Goal: Task Accomplishment & Management: Use online tool/utility

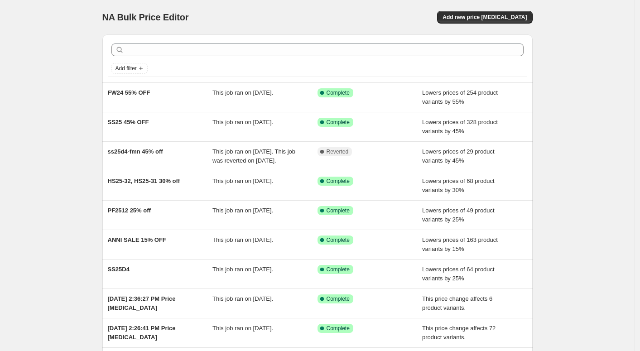
click at [493, 10] on div "NA Bulk Price Editor. This page is ready NA Bulk Price Editor Add new price [ME…" at bounding box center [317, 17] width 430 height 34
click at [510, 18] on span "Add new price [MEDICAL_DATA]" at bounding box center [484, 17] width 84 height 7
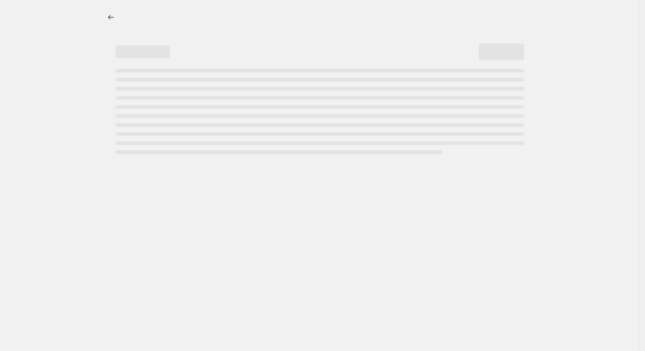
select select "percentage"
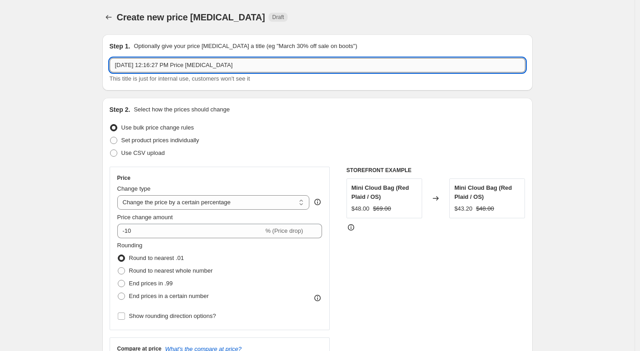
click at [282, 67] on input "[DATE] 12:16:27 PM Price [MEDICAL_DATA]" at bounding box center [318, 65] width 416 height 14
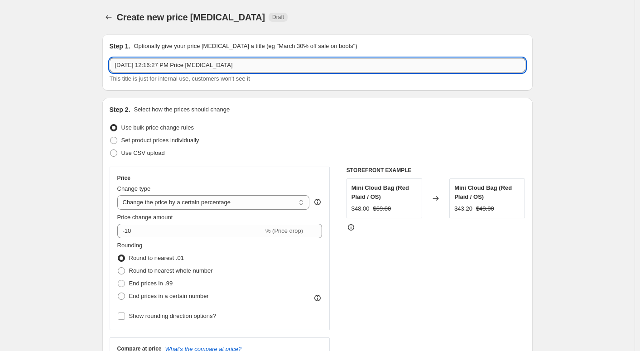
paste input "sale_edit10.2"
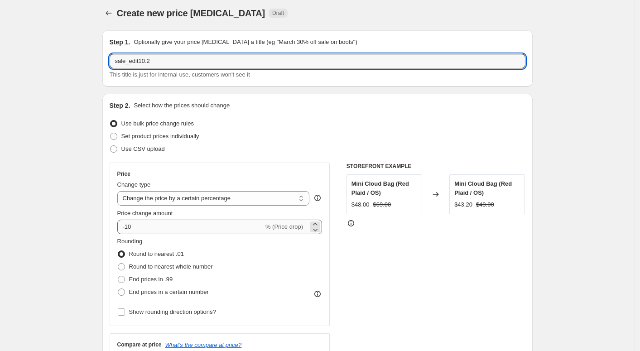
type input "sale_edit10.2"
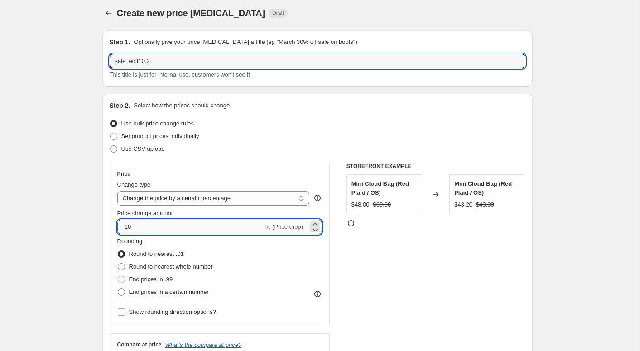
click at [200, 226] on input "-10" at bounding box center [190, 227] width 146 height 14
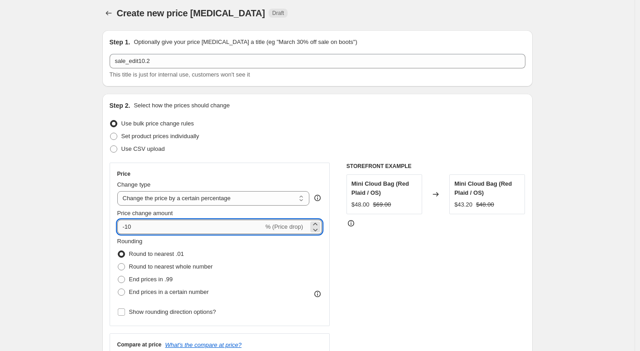
type input "-1"
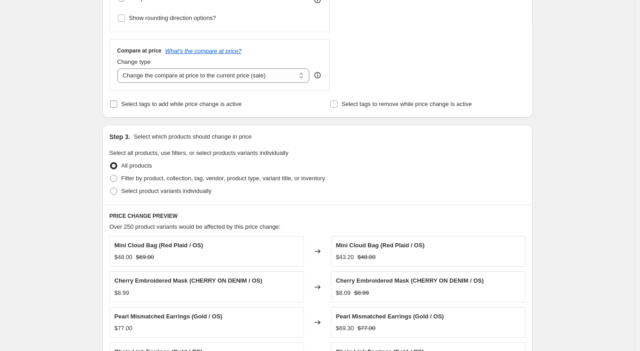
scroll to position [301, 0]
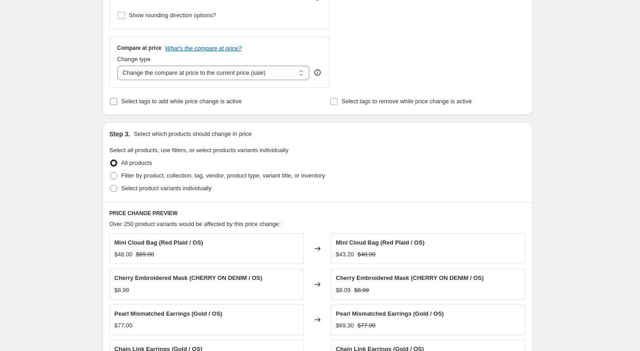
type input "-4"
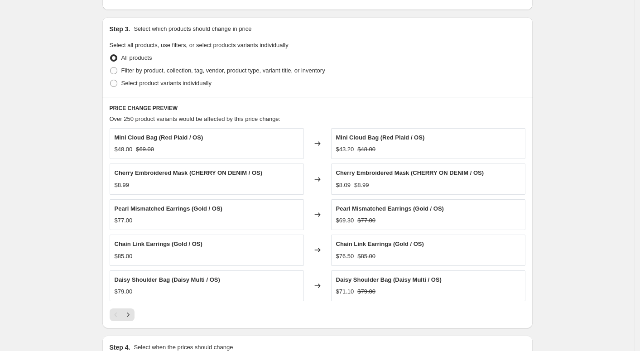
scroll to position [414, 0]
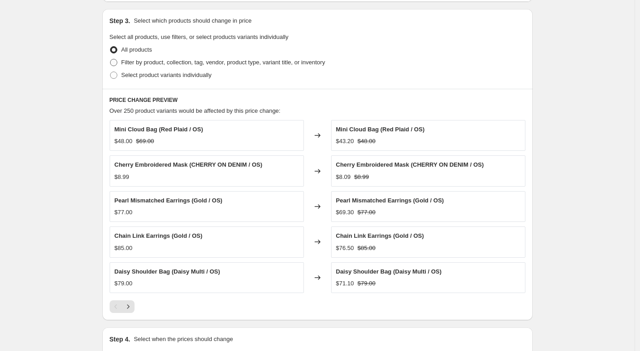
type input "-50"
click at [201, 63] on span "Filter by product, collection, tag, vendor, product type, variant title, or inv…" at bounding box center [223, 62] width 204 height 7
click at [110, 59] on input "Filter by product, collection, tag, vendor, product type, variant title, or inv…" at bounding box center [110, 59] width 0 height 0
radio input "true"
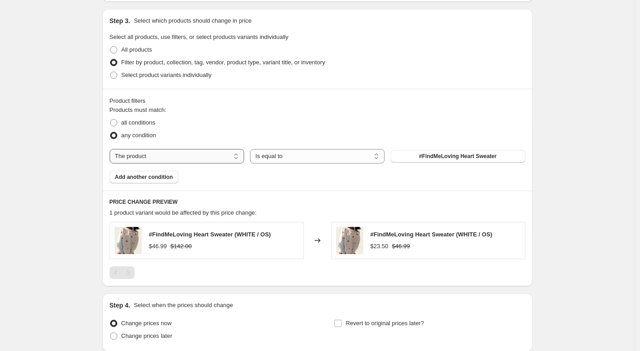
click at [227, 157] on select "The product The product's collection The product's tag The product's vendor The…" at bounding box center [177, 156] width 134 height 14
select select "tag"
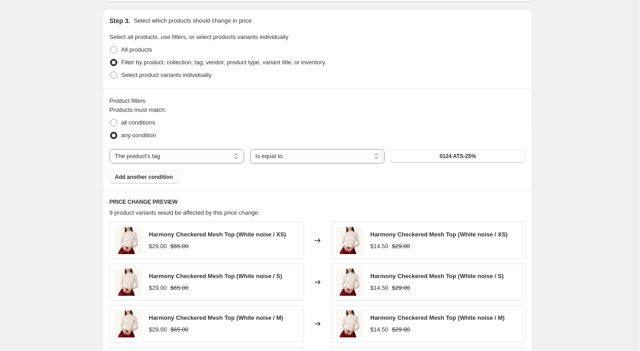
click at [451, 154] on span "0124 ATS-25%" at bounding box center [457, 156] width 37 height 7
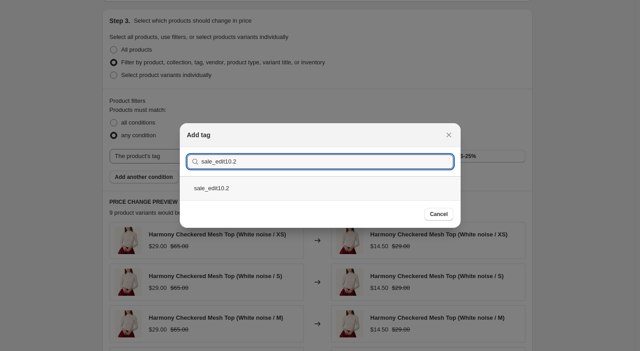
type input "sale_edit10.2"
click at [389, 193] on div "sale_edit10.2" at bounding box center [320, 188] width 281 height 24
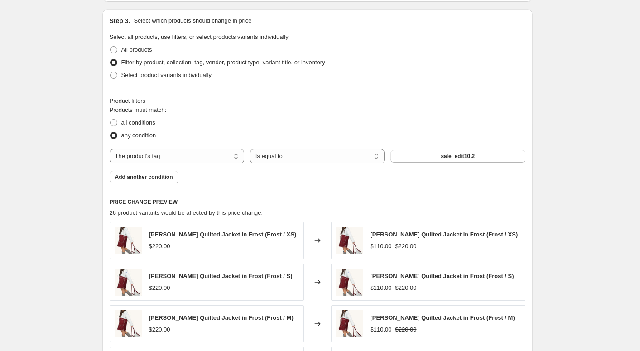
click at [566, 183] on div "Create new price [MEDICAL_DATA]. This page is ready Create new price [MEDICAL_D…" at bounding box center [317, 89] width 634 height 1007
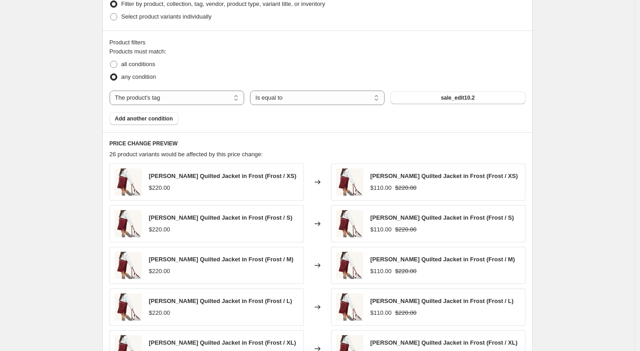
scroll to position [656, 0]
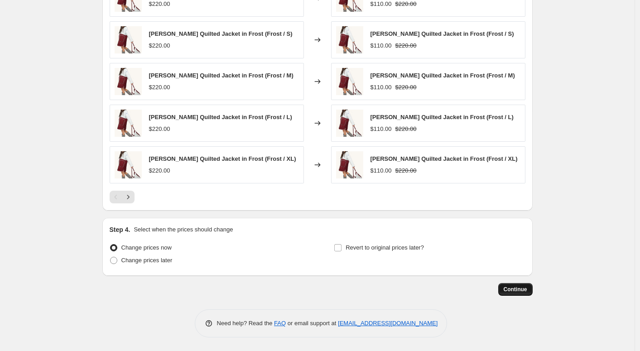
click at [512, 291] on span "Continue" at bounding box center [515, 289] width 24 height 7
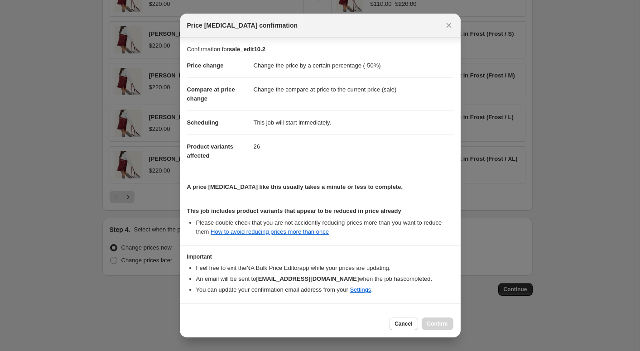
scroll to position [30, 0]
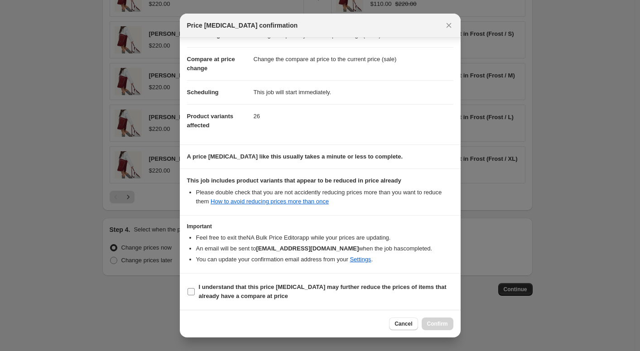
click at [249, 287] on b "I understand that this price [MEDICAL_DATA] may further reduce the prices of it…" at bounding box center [323, 291] width 248 height 16
click at [195, 288] on input "I understand that this price [MEDICAL_DATA] may further reduce the prices of it…" at bounding box center [190, 291] width 7 height 7
checkbox input "true"
click at [401, 324] on span "Cancel" at bounding box center [403, 323] width 18 height 7
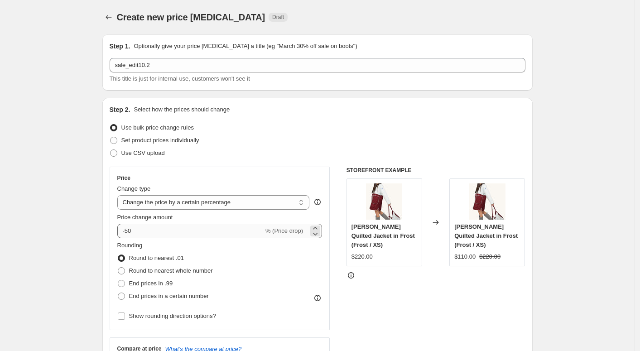
scroll to position [5, 0]
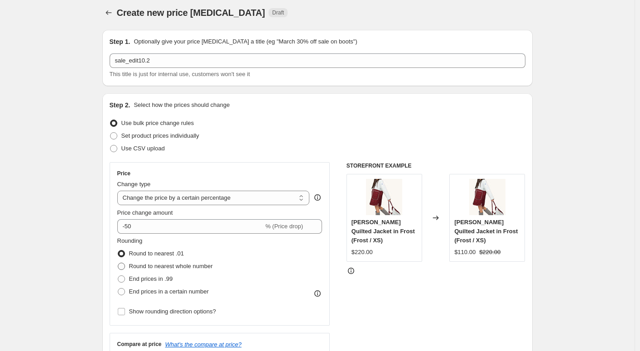
click at [192, 261] on label "Round to nearest whole number" at bounding box center [165, 266] width 96 height 13
click at [118, 263] on input "Round to nearest whole number" at bounding box center [118, 263] width 0 height 0
radio input "true"
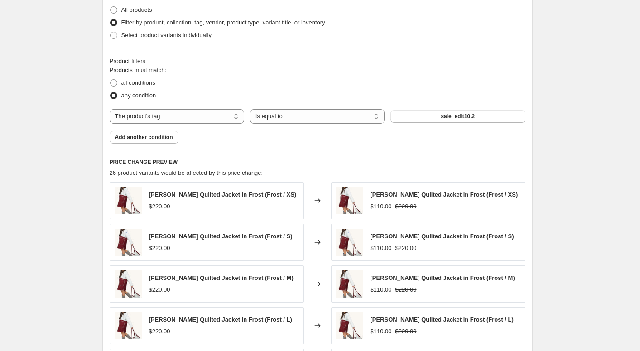
scroll to position [656, 0]
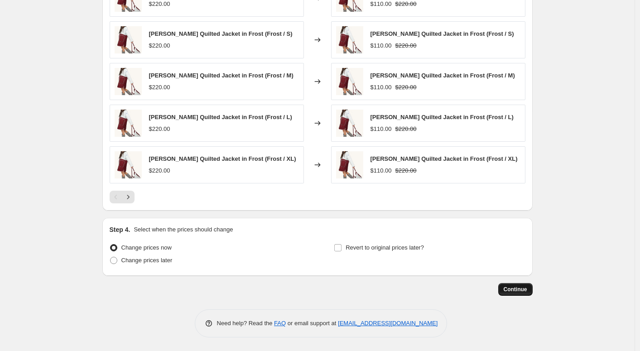
click at [519, 287] on span "Continue" at bounding box center [515, 289] width 24 height 7
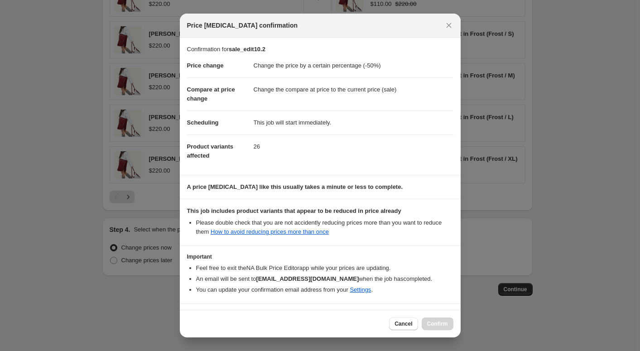
scroll to position [30, 0]
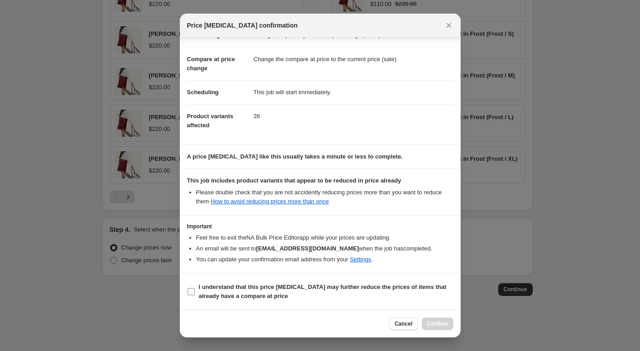
click at [191, 294] on input "I understand that this price [MEDICAL_DATA] may further reduce the prices of it…" at bounding box center [190, 291] width 7 height 7
checkbox input "true"
click at [443, 327] on span "Confirm" at bounding box center [437, 323] width 21 height 7
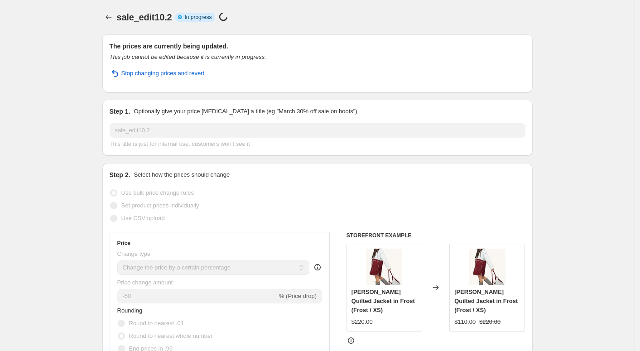
select select "percentage"
select select "tag"
